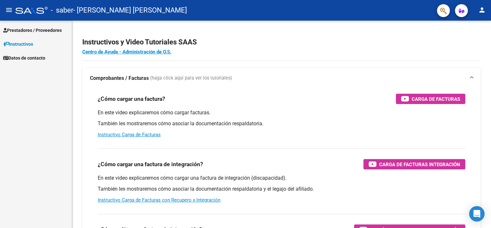
click at [37, 31] on span "Prestadores / Proveedores" at bounding box center [32, 30] width 59 height 7
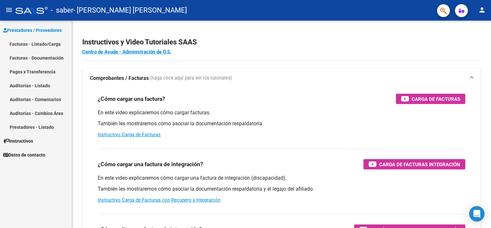
click at [32, 44] on link "Facturas - Listado/Carga" at bounding box center [36, 44] width 72 height 14
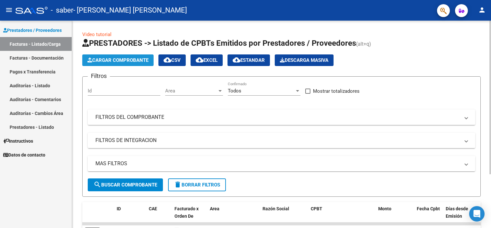
click at [122, 63] on span "Cargar Comprobante" at bounding box center [117, 60] width 61 height 6
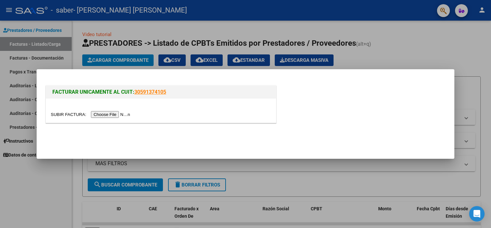
click at [111, 113] on input "file" at bounding box center [91, 114] width 81 height 7
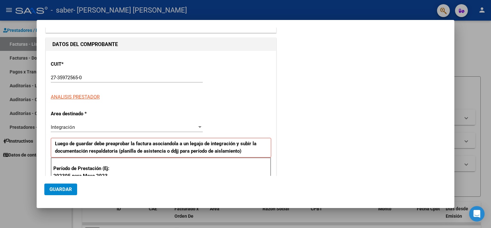
scroll to position [129, 0]
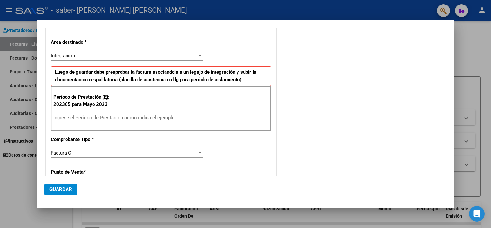
click at [108, 117] on input "Ingrese el Período de Prestación como indica el ejemplo" at bounding box center [127, 117] width 149 height 6
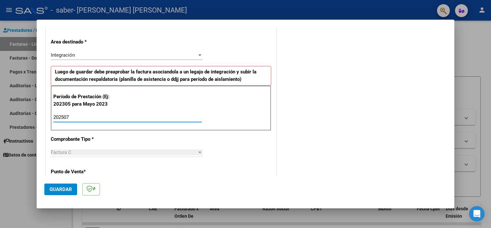
type input "202507"
click at [278, 135] on div "COMENTARIOS Comentarios del Prestador / Gerenciador:" at bounding box center [362, 179] width 169 height 547
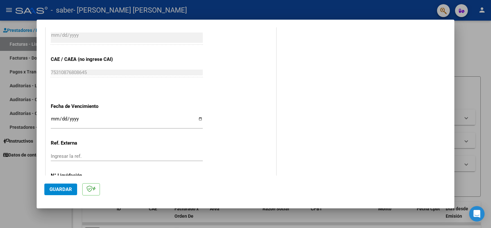
scroll to position [405, 0]
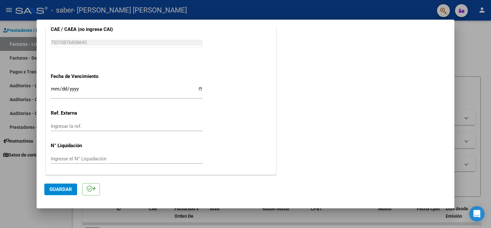
click at [57, 185] on button "Guardar" at bounding box center [60, 189] width 33 height 12
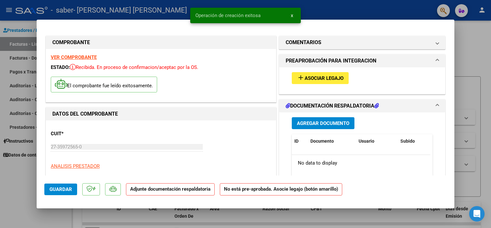
click at [321, 76] on span "Asociar Legajo" at bounding box center [324, 78] width 39 height 6
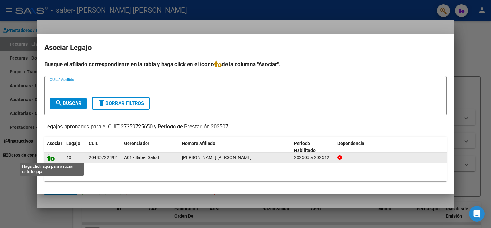
click at [49, 158] on icon at bounding box center [51, 157] width 8 height 7
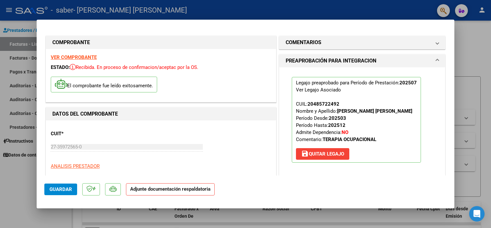
scroll to position [129, 0]
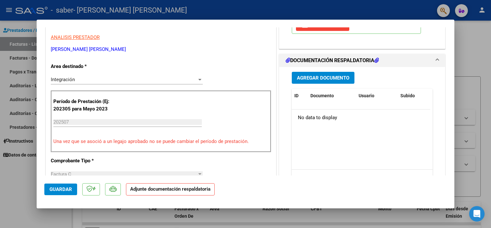
click at [318, 76] on span "Agregar Documento" at bounding box center [323, 78] width 52 height 6
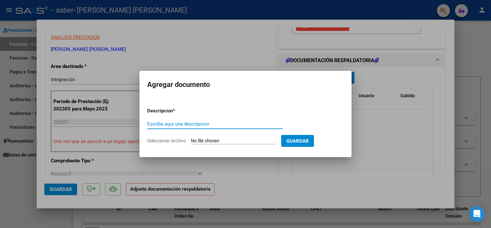
click at [199, 123] on input "Escriba aquí una descripcion" at bounding box center [215, 124] width 136 height 6
click at [215, 123] on input "PLANILLA DE ASISTENCIA JUNIO 2025 TO" at bounding box center [215, 124] width 136 height 6
type input "PLANILLA DE ASISTENCIA [DATE] TO"
click at [244, 140] on input "Seleccionar Archivo" at bounding box center [233, 141] width 85 height 6
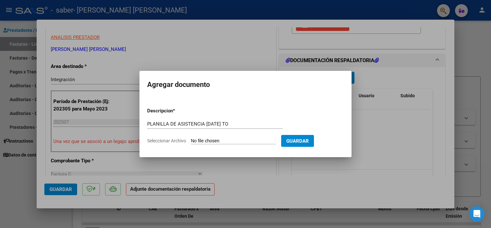
type input "C:\fakepath\PLANILLA MATTIVI SABER JULIO 2025 TO.pdf"
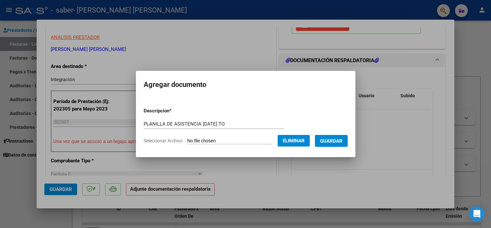
click at [321, 139] on span "Guardar" at bounding box center [331, 141] width 23 height 6
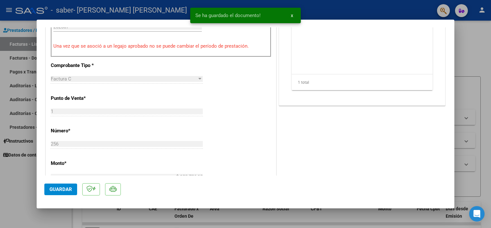
scroll to position [225, 0]
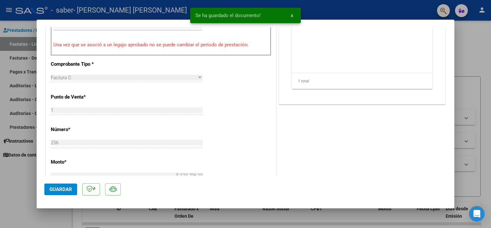
click at [70, 188] on span "Guardar" at bounding box center [61, 189] width 23 height 6
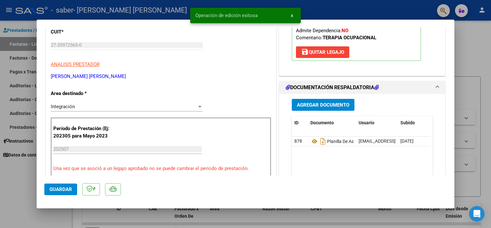
scroll to position [96, 0]
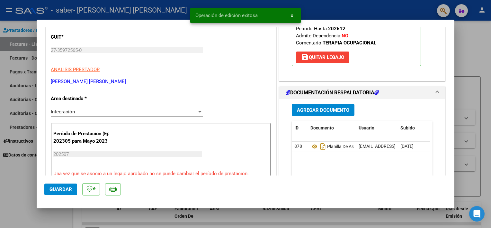
click at [0, 152] on html "menu - saber - POLITI ZAPATA NATALIA VANINA person Prestadores / Proveedores Fa…" at bounding box center [245, 114] width 491 height 228
click at [25, 150] on div at bounding box center [245, 114] width 491 height 228
type input "$ 0,00"
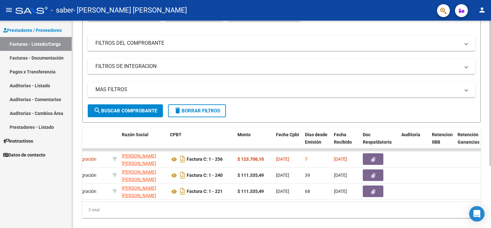
scroll to position [0, 0]
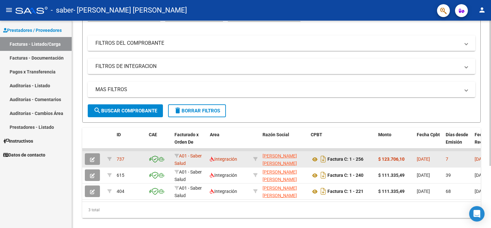
click at [392, 158] on strong "$ 123.706,10" at bounding box center [391, 158] width 26 height 5
copy strong "123.706,10"
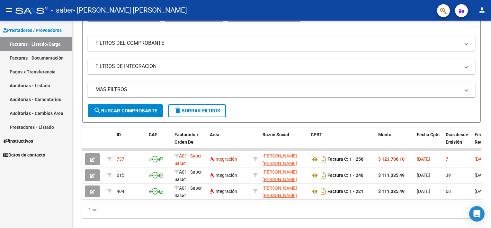
click at [479, 7] on mat-icon "person" at bounding box center [482, 10] width 8 height 8
click at [466, 45] on button "exit_to_app Salir" at bounding box center [468, 42] width 39 height 15
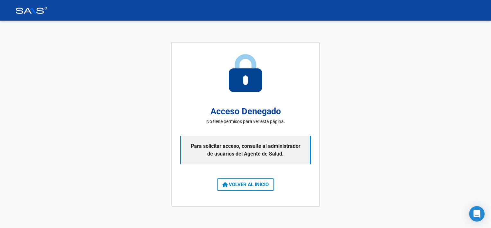
click at [255, 186] on span "VOLVER AL INICIO" at bounding box center [245, 184] width 46 height 6
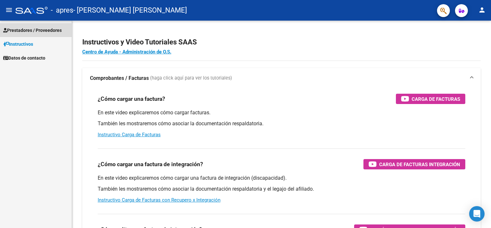
click at [31, 30] on span "Prestadores / Proveedores" at bounding box center [32, 30] width 59 height 7
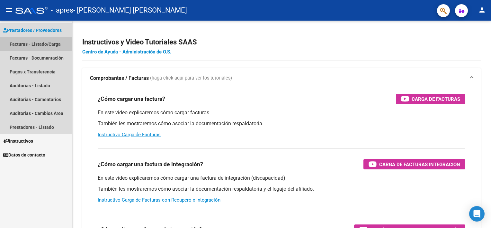
click at [25, 42] on link "Facturas - Listado/Carga" at bounding box center [36, 44] width 72 height 14
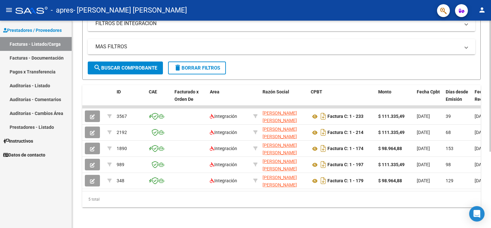
scroll to position [0, 203]
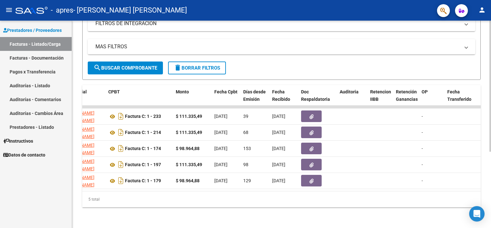
click at [273, 216] on div "Video tutorial PRESTADORES -> Listado de CPBTs Emitidos por Prestadores / Prove…" at bounding box center [281, 66] width 419 height 324
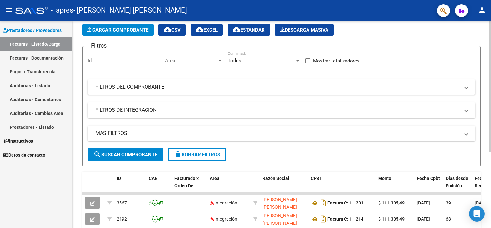
scroll to position [0, 0]
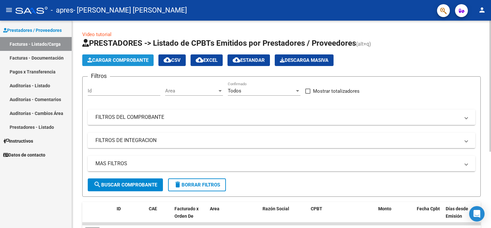
click at [112, 56] on button "Cargar Comprobante" at bounding box center [117, 60] width 71 height 12
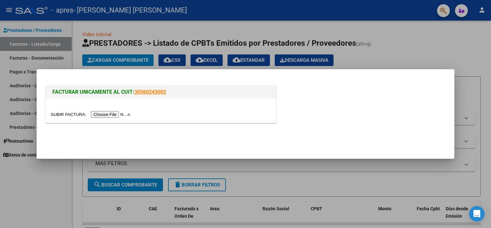
click at [102, 114] on input "file" at bounding box center [91, 114] width 81 height 7
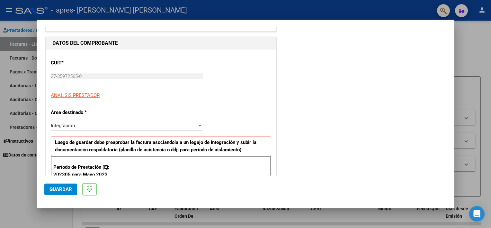
scroll to position [129, 0]
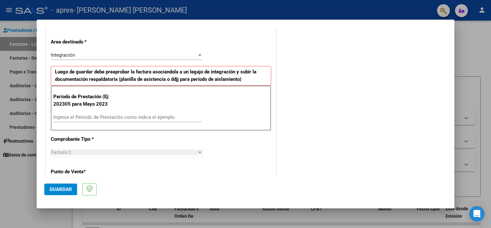
click at [82, 117] on input "Ingrese el Período de Prestación como indica el ejemplo" at bounding box center [127, 117] width 149 height 6
type input "202507"
click at [115, 128] on div "Período de Prestación (Ej: 202305 para Mayo 2023 202507 Ingrese el Período de P…" at bounding box center [161, 108] width 221 height 45
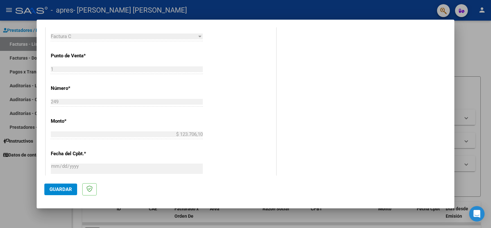
scroll to position [180, 0]
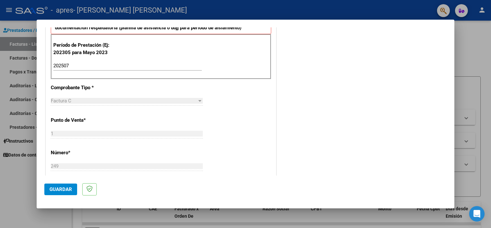
click at [64, 189] on span "Guardar" at bounding box center [61, 189] width 23 height 6
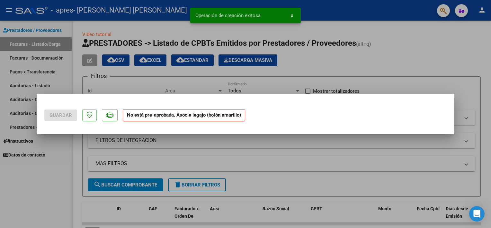
scroll to position [0, 0]
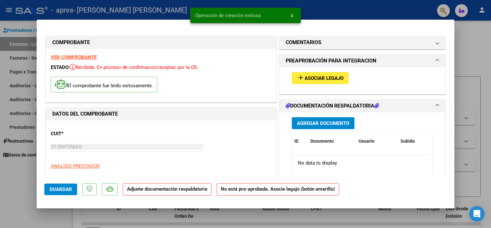
click at [307, 80] on span "Asociar Legajo" at bounding box center [324, 78] width 39 height 6
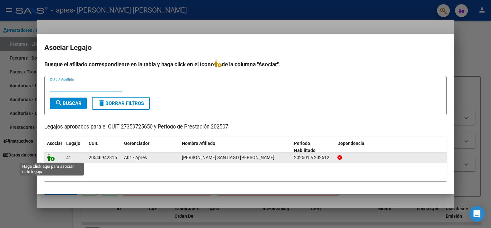
click at [50, 159] on icon at bounding box center [51, 157] width 8 height 7
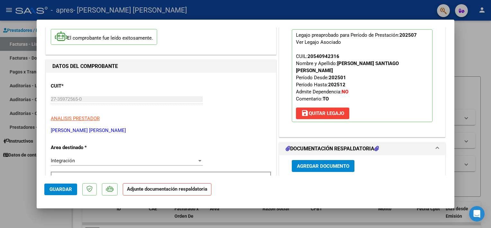
scroll to position [161, 0]
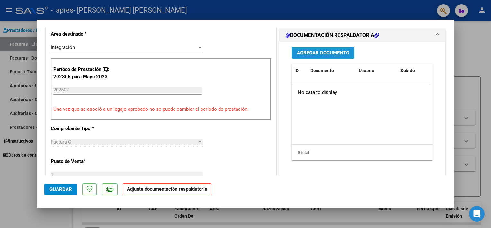
click at [314, 50] on span "Agregar Documento" at bounding box center [323, 53] width 52 height 6
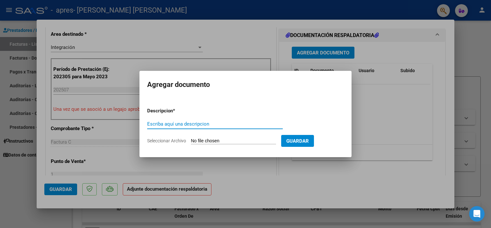
click at [202, 125] on input "Escriba aquí una descripcion" at bounding box center [215, 124] width 136 height 6
type input "PLANILLA DE ASISTENCIA [DATE] TO"
click at [256, 139] on input "Seleccionar Archivo" at bounding box center [233, 141] width 85 height 6
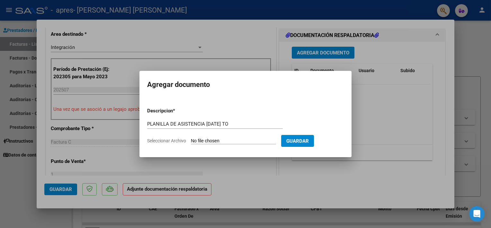
type input "C:\fakepath\PLANILLA RODRÍGUEZ APRES JULIO 2025 TO.pdf"
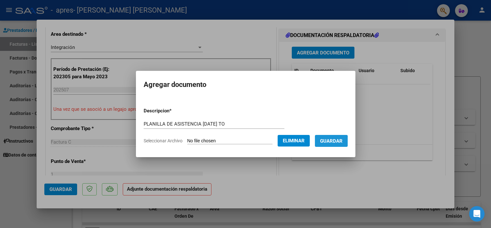
click at [322, 141] on span "Guardar" at bounding box center [331, 141] width 23 height 6
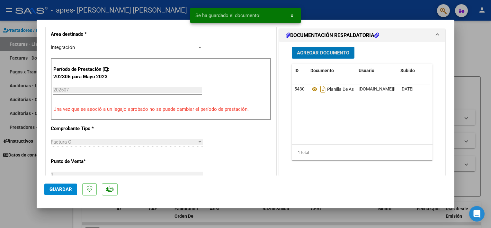
click at [59, 187] on span "Guardar" at bounding box center [61, 189] width 23 height 6
click at [23, 187] on div at bounding box center [245, 114] width 491 height 228
type input "$ 0,00"
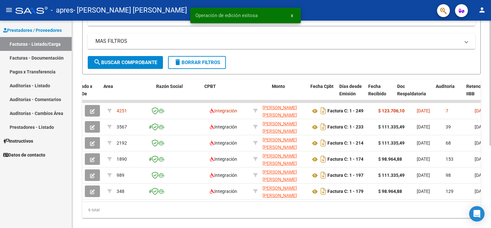
scroll to position [0, 106]
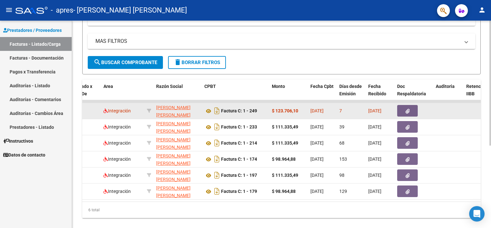
drag, startPoint x: 303, startPoint y: 107, endPoint x: 275, endPoint y: 108, distance: 27.3
click at [275, 108] on div "$ 123.706,10" at bounding box center [288, 110] width 33 height 7
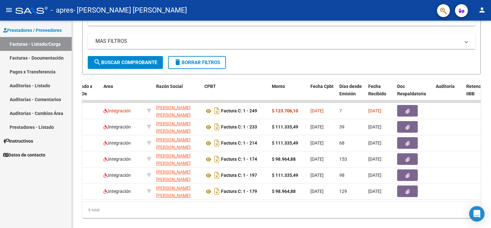
copy strong "123.706,10"
click at [483, 13] on mat-icon "person" at bounding box center [482, 10] width 8 height 8
click at [467, 44] on button "exit_to_app Salir" at bounding box center [468, 42] width 39 height 15
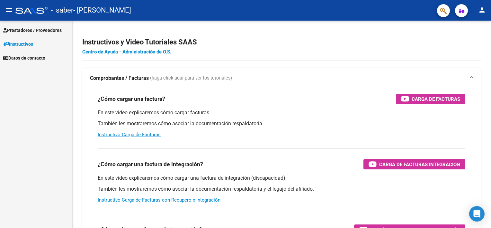
click at [31, 32] on span "Prestadores / Proveedores" at bounding box center [32, 30] width 59 height 7
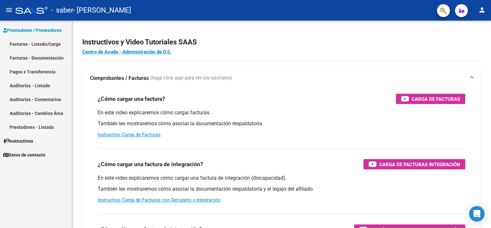
click at [37, 41] on link "Facturas - Listado/Carga" at bounding box center [36, 44] width 72 height 14
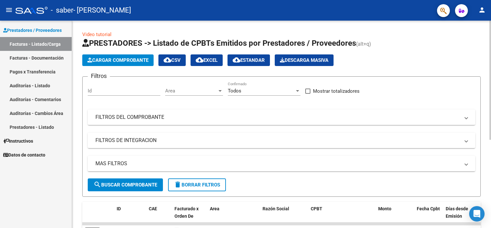
click at [106, 59] on span "Cargar Comprobante" at bounding box center [117, 60] width 61 height 6
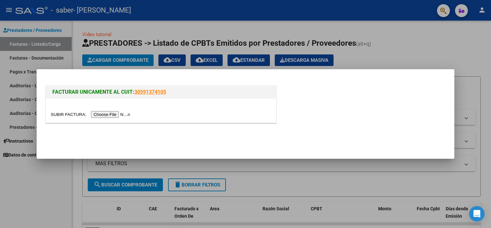
click at [108, 112] on input "file" at bounding box center [91, 114] width 81 height 7
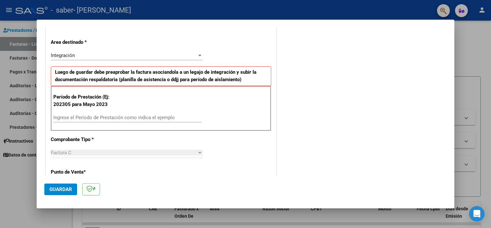
scroll to position [129, 0]
click at [73, 118] on input "Ingrese el Período de Prestación como indica el ejemplo" at bounding box center [127, 117] width 149 height 6
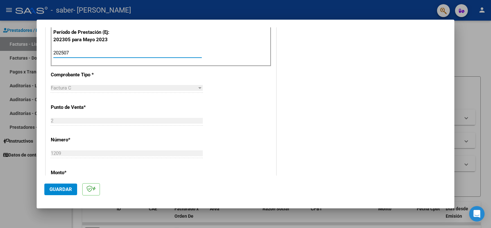
scroll to position [405, 0]
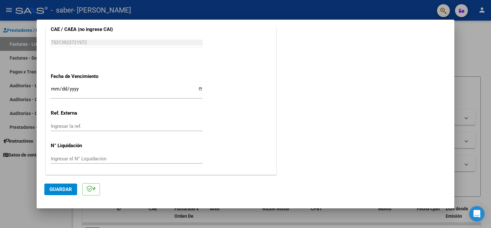
type input "202507"
click at [61, 189] on span "Guardar" at bounding box center [61, 189] width 23 height 6
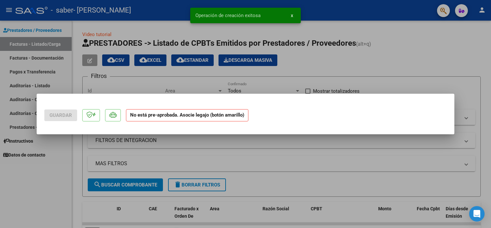
scroll to position [0, 0]
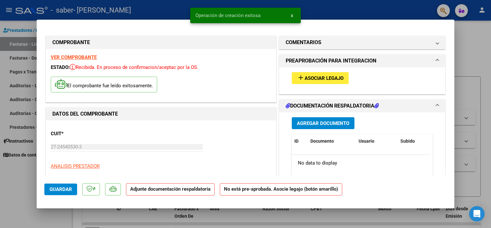
click at [310, 81] on span "Asociar Legajo" at bounding box center [324, 78] width 39 height 6
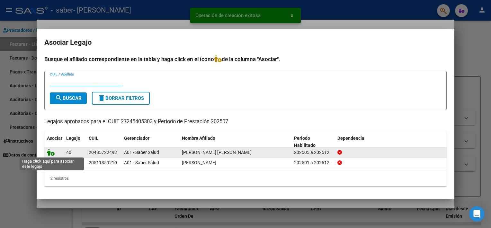
click at [51, 152] on icon at bounding box center [51, 152] width 8 height 7
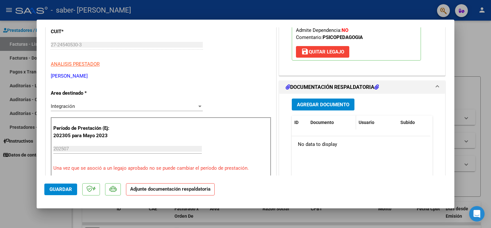
scroll to position [105, 0]
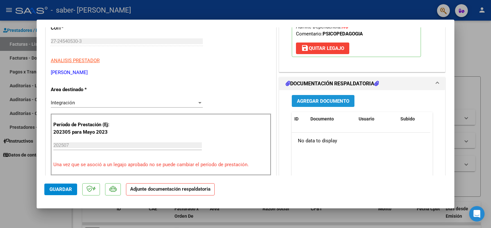
click at [312, 99] on span "Agregar Documento" at bounding box center [323, 101] width 52 height 6
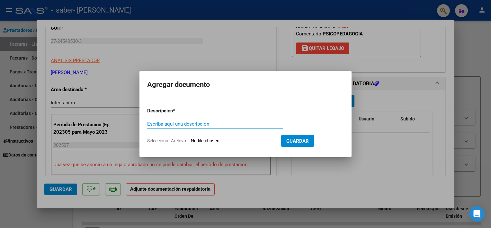
click at [197, 125] on input "Escriba aquí una descripcion" at bounding box center [215, 124] width 136 height 6
drag, startPoint x: 238, startPoint y: 123, endPoint x: 232, endPoint y: 124, distance: 6.5
click at [232, 124] on input "PLANILLA DE ASISTENCIA [DATE] TO" at bounding box center [215, 124] width 136 height 6
type input "PLANILLA DE ASISTENCIA [DATE] PSP"
click at [243, 139] on input "Seleccionar Archivo" at bounding box center [233, 141] width 85 height 6
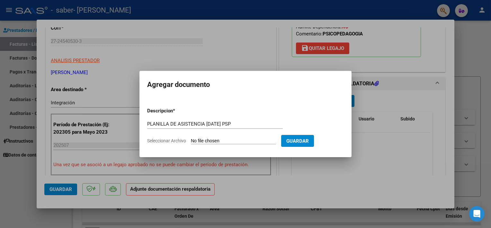
type input "C:\fakepath\PLANILLA [PERSON_NAME] SABER [DATE] PSP.pdf"
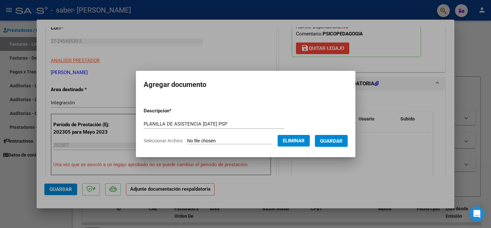
click at [331, 143] on span "Guardar" at bounding box center [331, 141] width 23 height 6
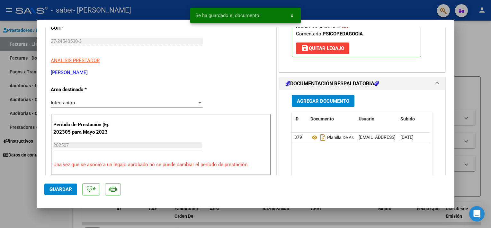
click at [271, 177] on mat-dialog-actions "Guardar" at bounding box center [245, 187] width 403 height 25
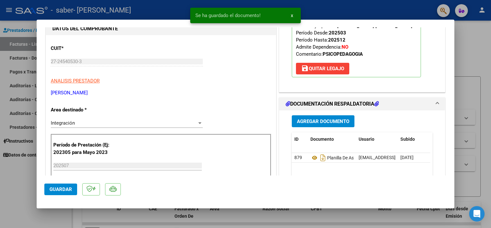
scroll to position [73, 0]
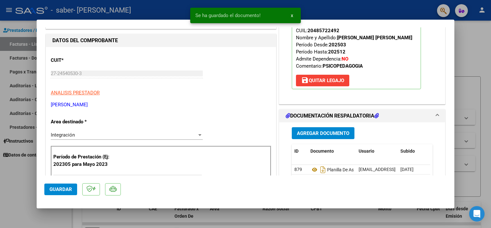
click at [59, 188] on span "Guardar" at bounding box center [61, 189] width 23 height 6
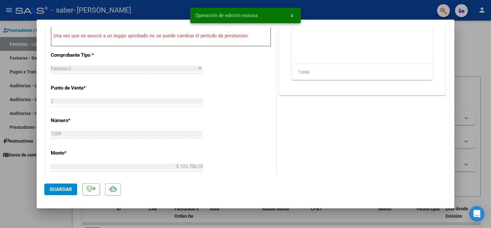
click at [13, 176] on div at bounding box center [245, 114] width 491 height 228
type input "$ 0,00"
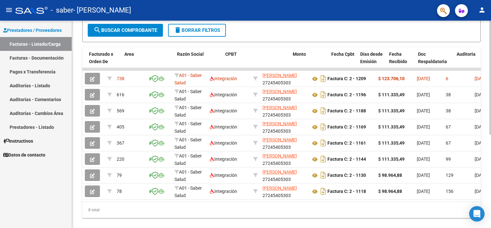
scroll to position [0, 86]
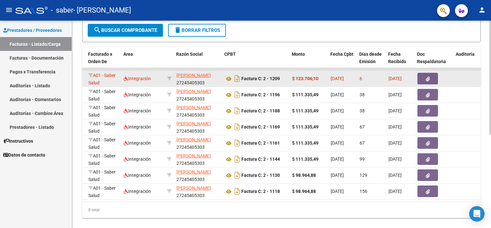
drag, startPoint x: 320, startPoint y: 76, endPoint x: 297, endPoint y: 76, distance: 23.5
click at [297, 76] on div "$ 123.706,10" at bounding box center [308, 78] width 33 height 7
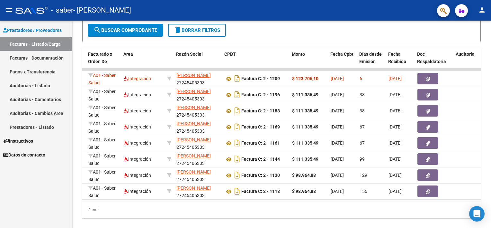
copy strong "123.706,10"
click at [102, 30] on span "search Buscar Comprobante" at bounding box center [126, 30] width 64 height 6
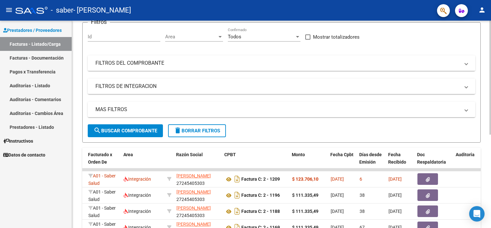
scroll to position [26, 0]
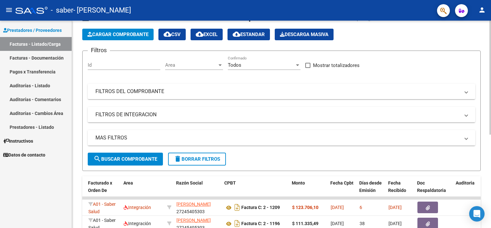
click at [116, 32] on span "Cargar Comprobante" at bounding box center [117, 35] width 61 height 6
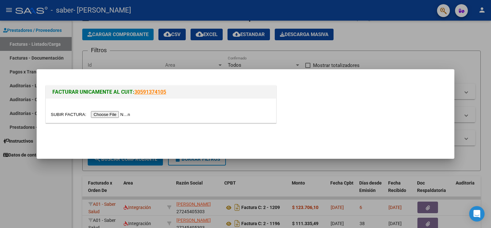
click at [108, 115] on input "file" at bounding box center [91, 114] width 81 height 7
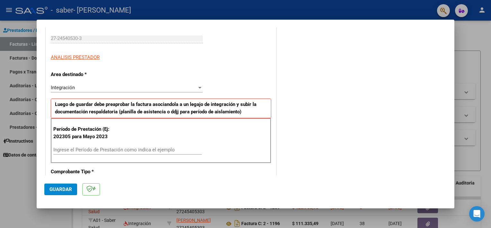
scroll to position [96, 0]
click at [83, 86] on div "Integración" at bounding box center [124, 87] width 146 height 6
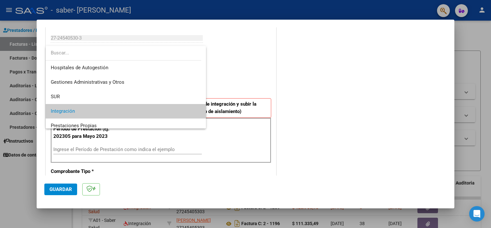
scroll to position [24, 0]
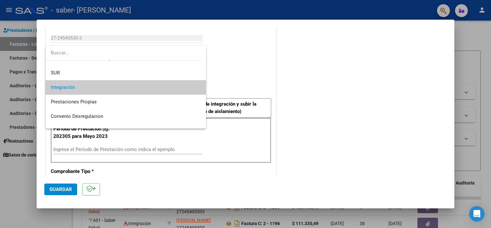
click at [255, 80] on div at bounding box center [245, 114] width 491 height 228
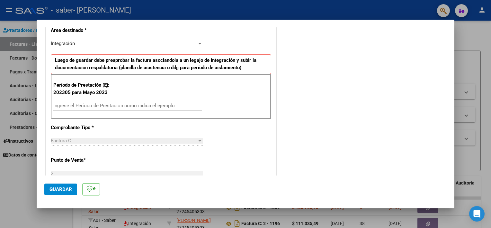
scroll to position [161, 0]
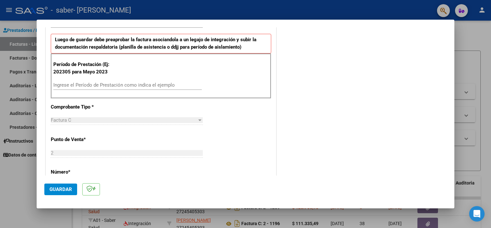
click at [79, 81] on div "Ingrese el Período de Prestación como indica el ejemplo" at bounding box center [127, 85] width 149 height 10
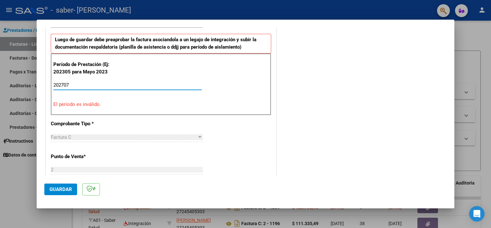
drag, startPoint x: 63, startPoint y: 83, endPoint x: 83, endPoint y: 95, distance: 23.5
click at [63, 84] on input "202707" at bounding box center [127, 85] width 149 height 6
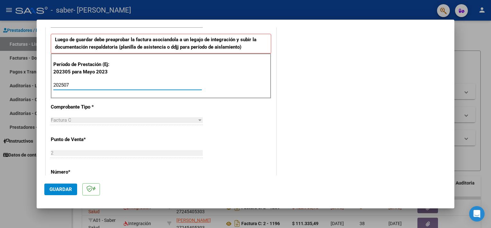
type input "202507"
click at [133, 125] on div "Factura C Seleccionar Tipo" at bounding box center [127, 123] width 152 height 16
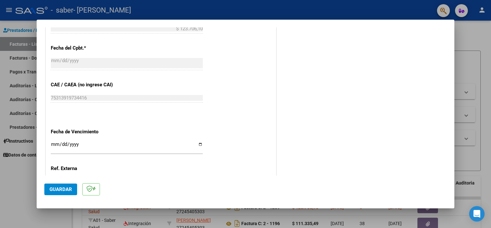
scroll to position [386, 0]
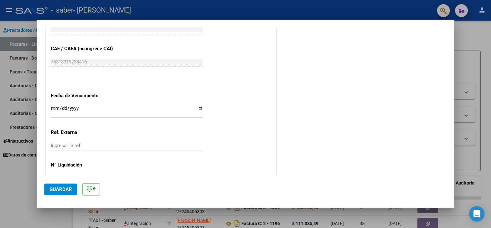
click at [66, 189] on span "Guardar" at bounding box center [61, 189] width 23 height 6
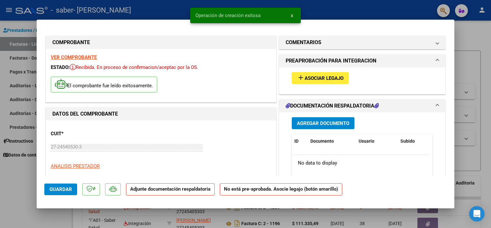
click at [306, 79] on span "Asociar Legajo" at bounding box center [324, 78] width 39 height 6
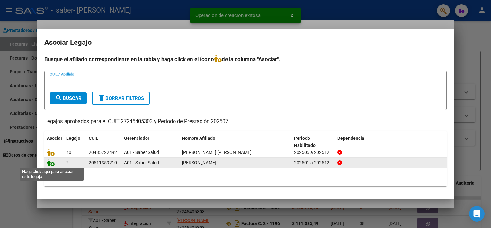
click at [51, 163] on icon at bounding box center [51, 162] width 8 height 7
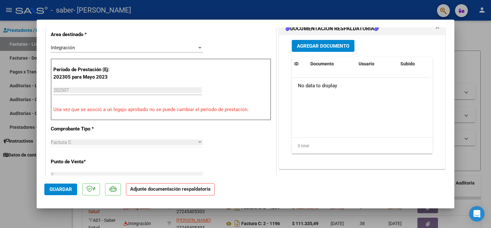
scroll to position [161, 0]
click at [306, 43] on span "Agregar Documento" at bounding box center [323, 46] width 52 height 6
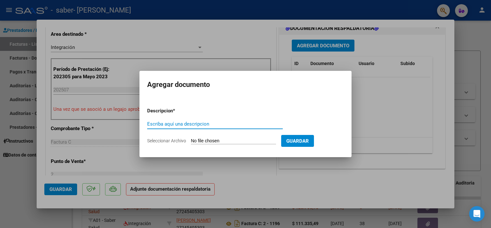
click at [209, 125] on input "Escriba aquí una descripcion" at bounding box center [215, 124] width 136 height 6
click at [209, 123] on input "Escriba aquí una descripcion" at bounding box center [215, 124] width 136 height 6
type input "PLANILLA DE ASISTENCIA [DATE] PSP"
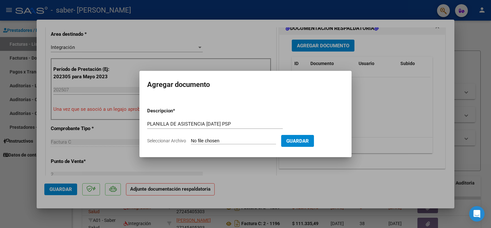
click at [223, 137] on form "Descripcion * PLANILLA DE ASISTENCIA [DATE] PSP Escriba aquí una descripcion Se…" at bounding box center [245, 125] width 197 height 47
click at [228, 142] on input "Seleccionar Archivo" at bounding box center [233, 141] width 85 height 6
type input "C:\fakepath\PLANILLA [PERSON_NAME] SABER [DATE] PSP.pdf"
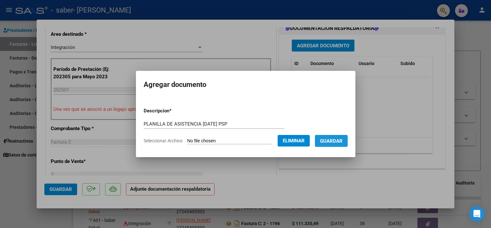
click at [326, 140] on span "Guardar" at bounding box center [331, 141] width 23 height 6
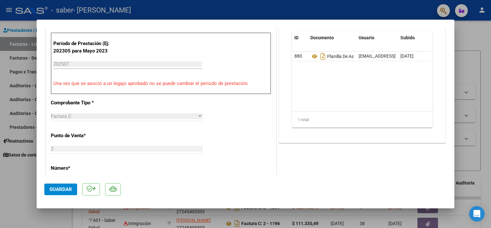
scroll to position [257, 0]
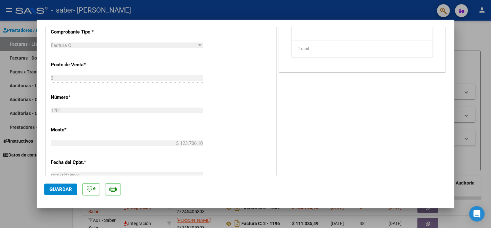
click at [52, 188] on span "Guardar" at bounding box center [61, 189] width 23 height 6
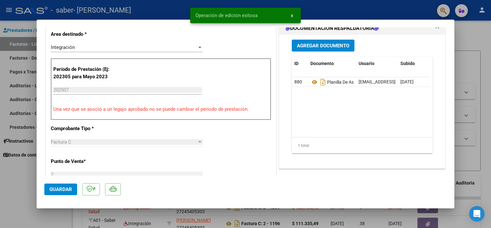
click at [9, 175] on div at bounding box center [245, 114] width 491 height 228
type input "$ 0,00"
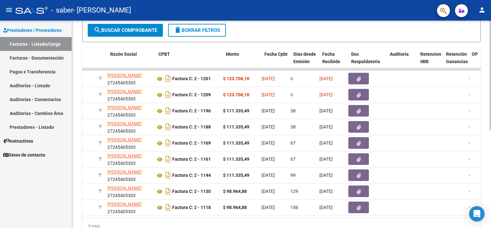
scroll to position [0, 0]
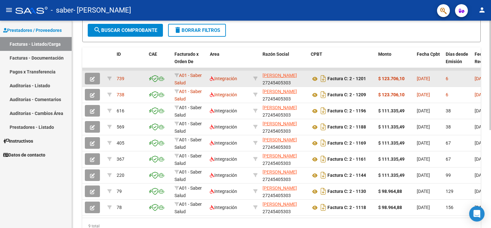
drag, startPoint x: 406, startPoint y: 77, endPoint x: 383, endPoint y: 78, distance: 22.5
click at [383, 78] on div "$ 123.706,10" at bounding box center [394, 78] width 33 height 7
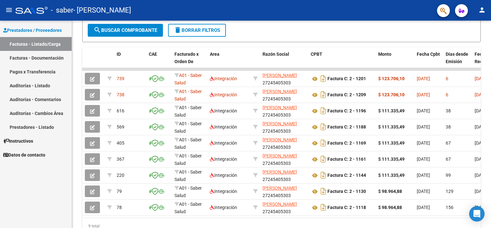
copy strong "123.706,10"
click at [485, 10] on mat-icon "person" at bounding box center [482, 10] width 8 height 8
click at [473, 42] on button "exit_to_app Salir" at bounding box center [468, 42] width 39 height 15
